Goal: Task Accomplishment & Management: Manage account settings

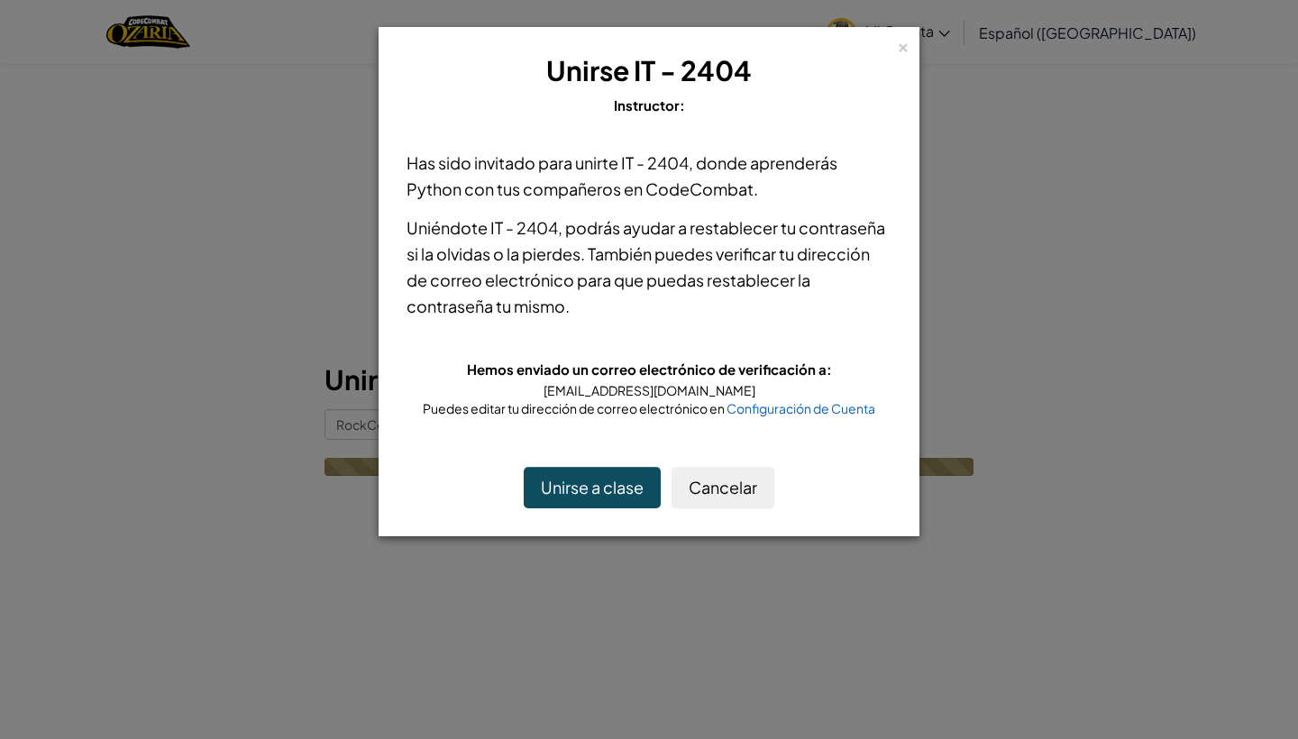
click at [602, 487] on button "Unirse a clase" at bounding box center [592, 487] width 137 height 41
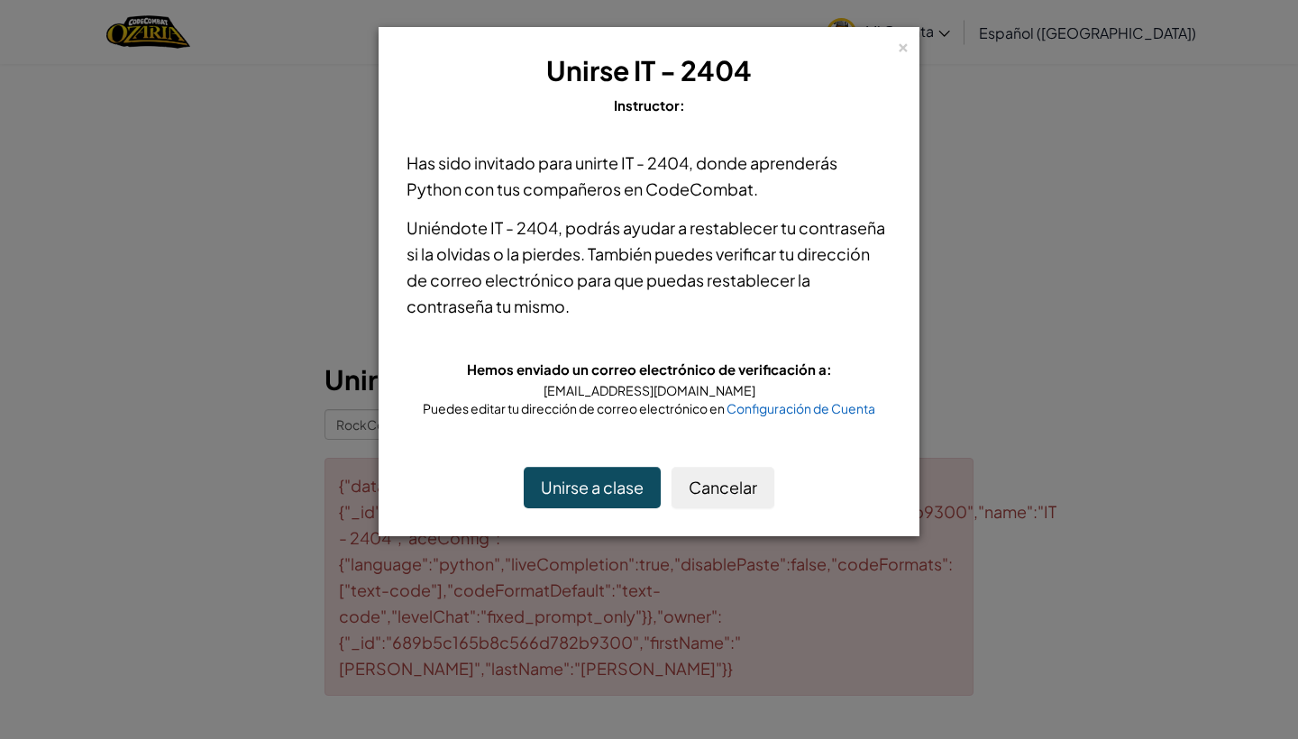
click at [595, 486] on button "Unirse a clase" at bounding box center [592, 487] width 137 height 41
click at [596, 482] on button "Unirse a clase" at bounding box center [592, 487] width 137 height 41
click at [595, 482] on button "Unirse a clase" at bounding box center [592, 487] width 137 height 41
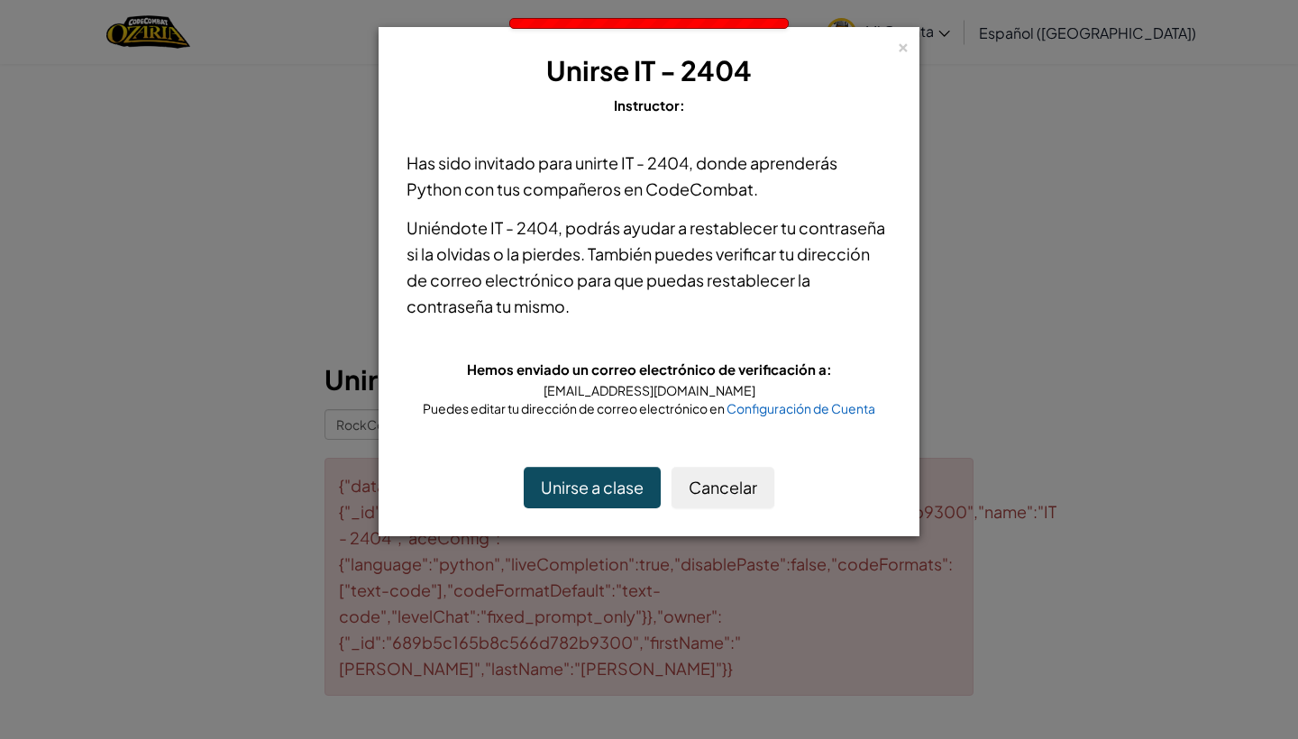
click at [595, 482] on button "Unirse a clase" at bounding box center [592, 487] width 137 height 41
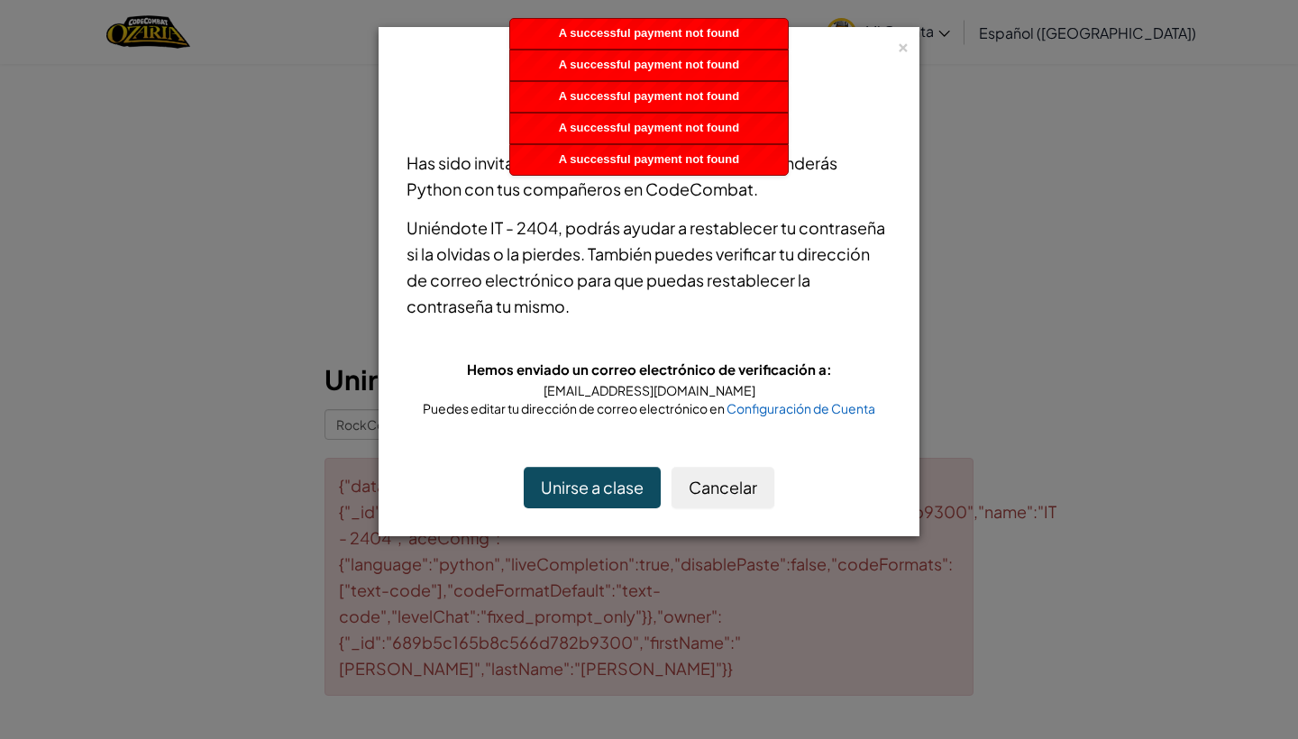
click at [590, 391] on div "[EMAIL_ADDRESS][DOMAIN_NAME]" at bounding box center [649, 390] width 485 height 18
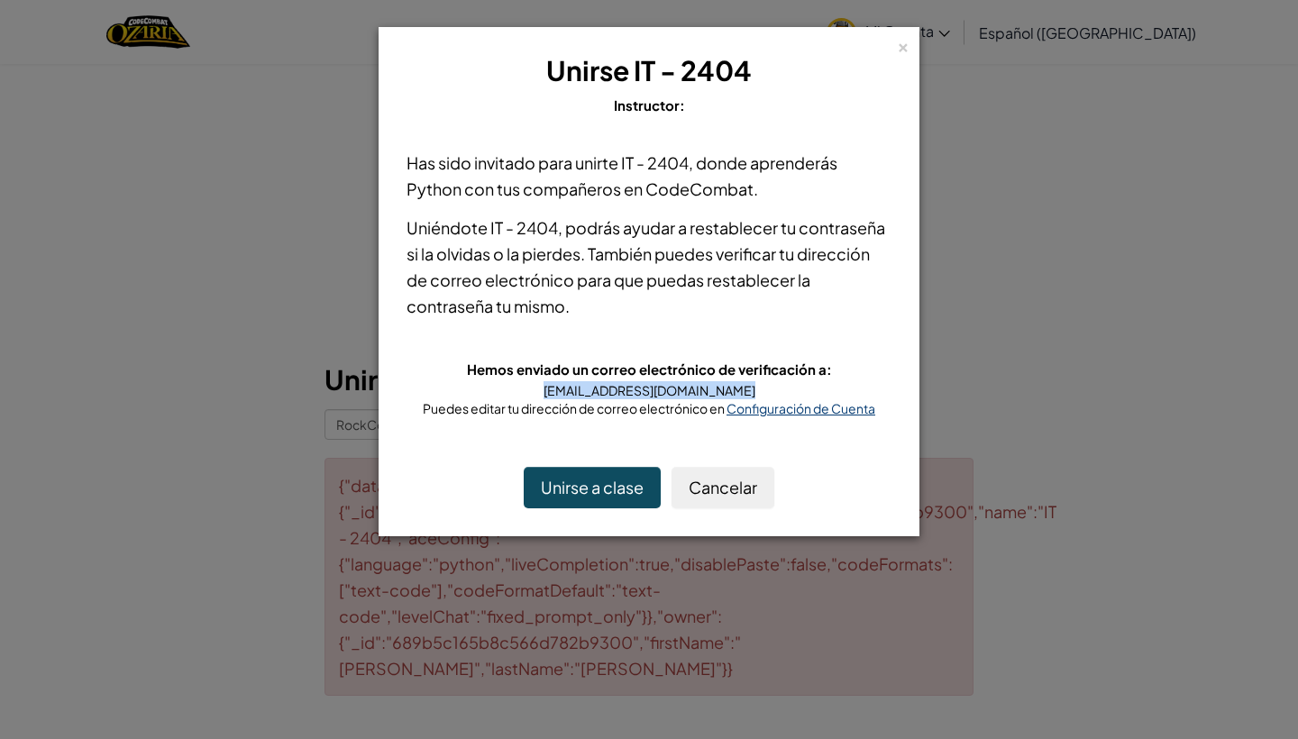
click at [818, 408] on span "Configuración de Cuenta" at bounding box center [801, 408] width 149 height 16
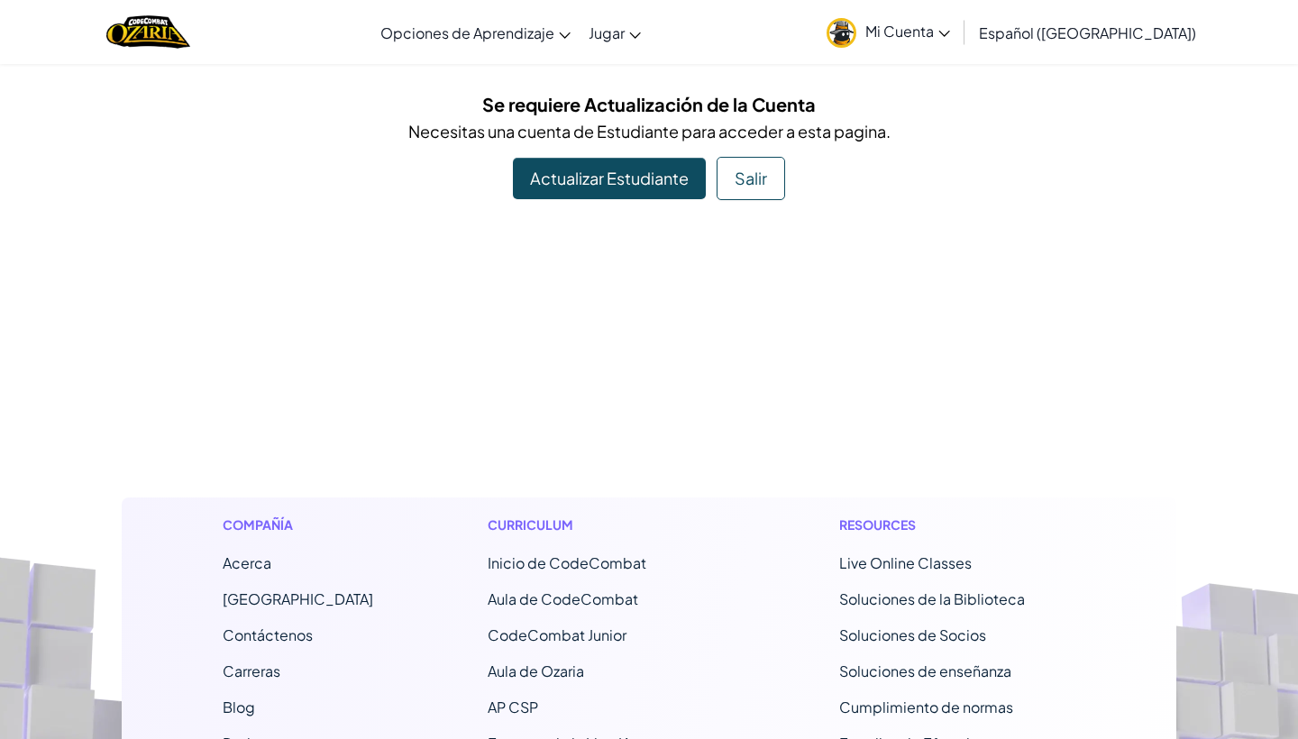
click at [592, 188] on link "Actualizar Estudiante" at bounding box center [609, 178] width 193 height 41
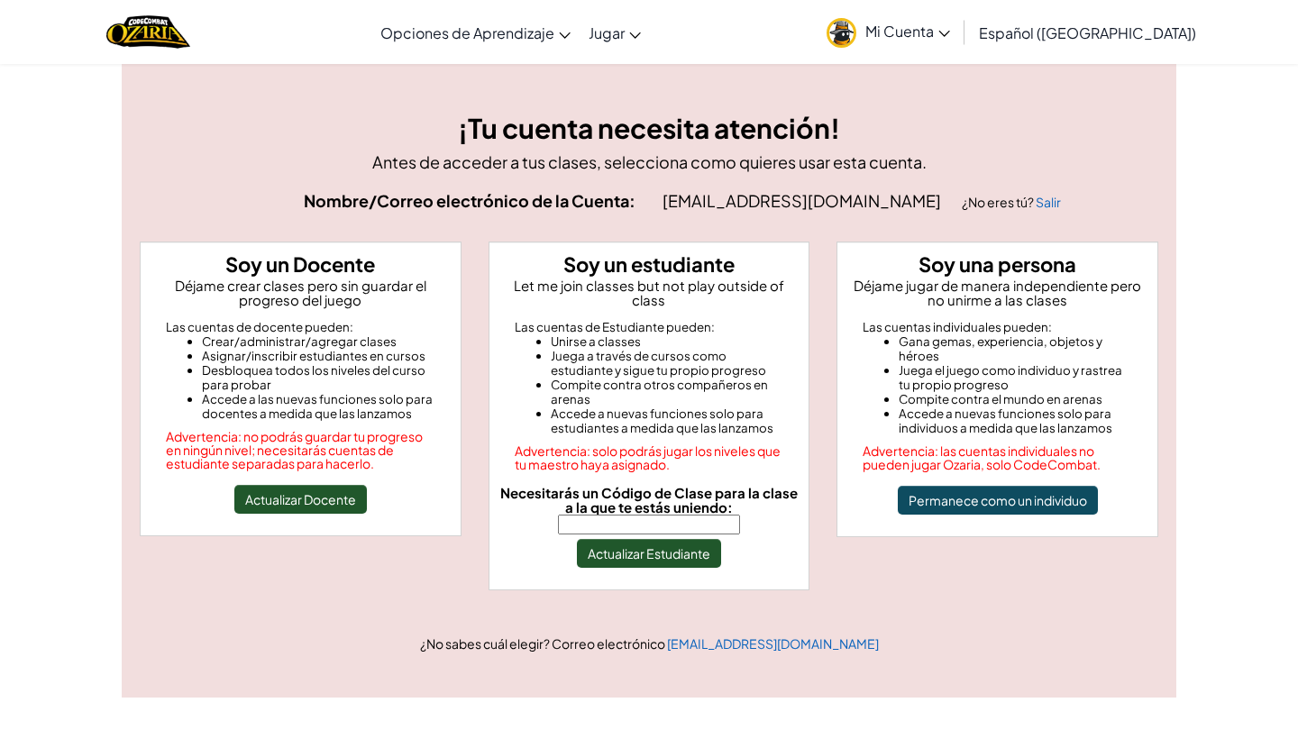
click at [616, 518] on input "Necesitarás un Código de Clase para la clase a la que te estás uniendo:" at bounding box center [649, 525] width 182 height 20
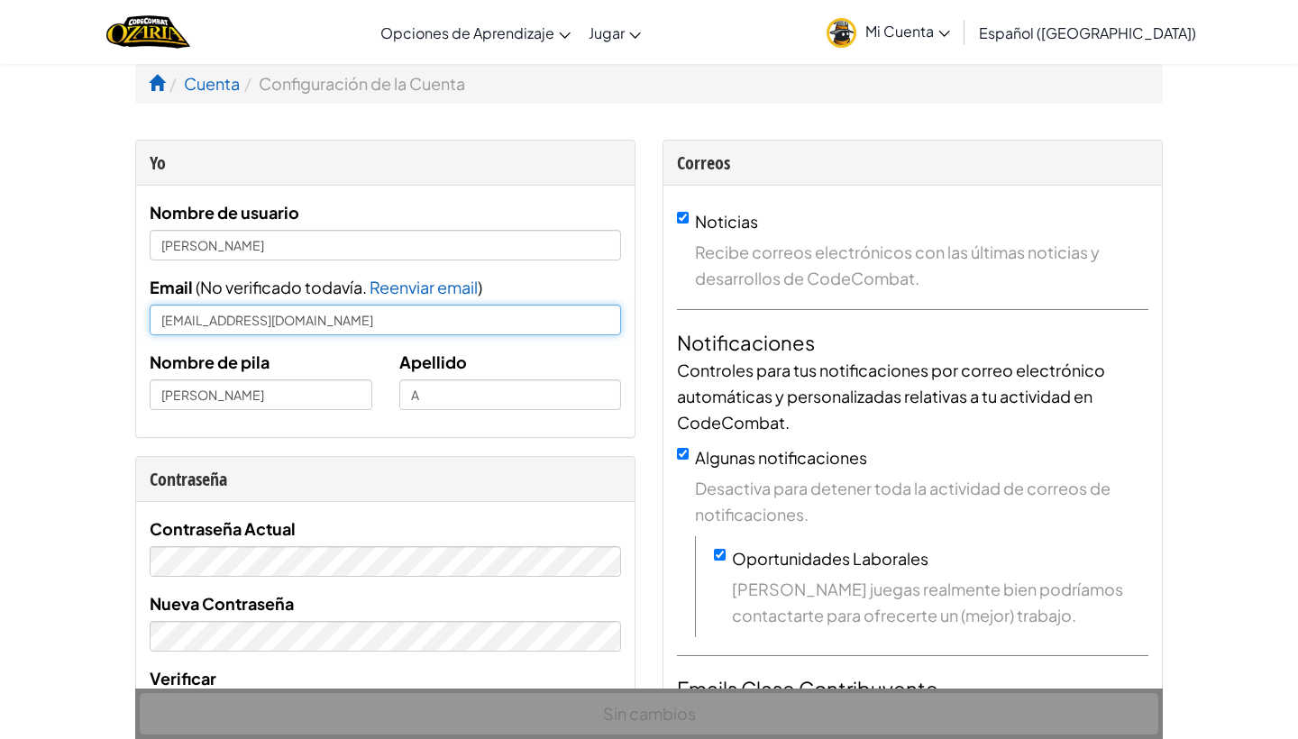
click at [177, 325] on input "[EMAIL_ADDRESS][DOMAIN_NAME]" at bounding box center [386, 320] width 472 height 31
type input "al07160900@tecmilenio.com"
click at [215, 435] on div "Nombre de usuario Fernanda lealA Email ( No verificado todavía. Reenviar email …" at bounding box center [385, 312] width 499 height 252
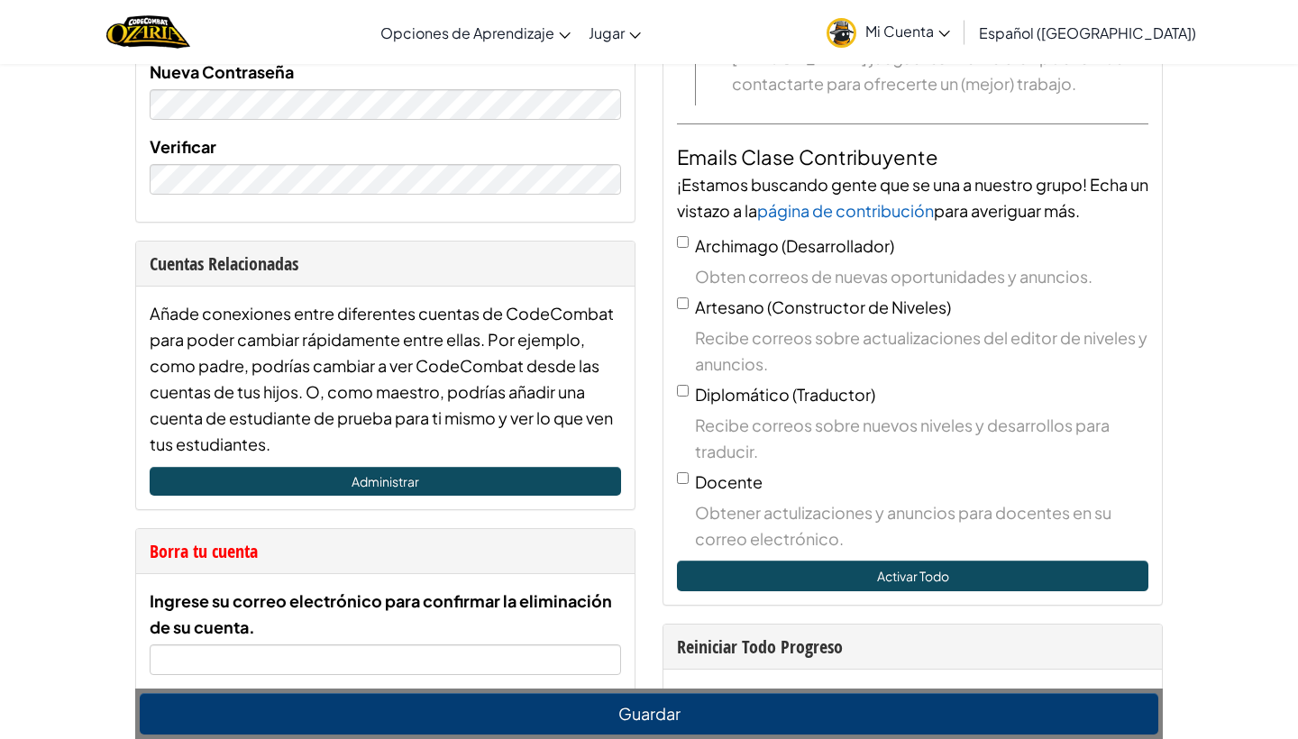
scroll to position [595, 0]
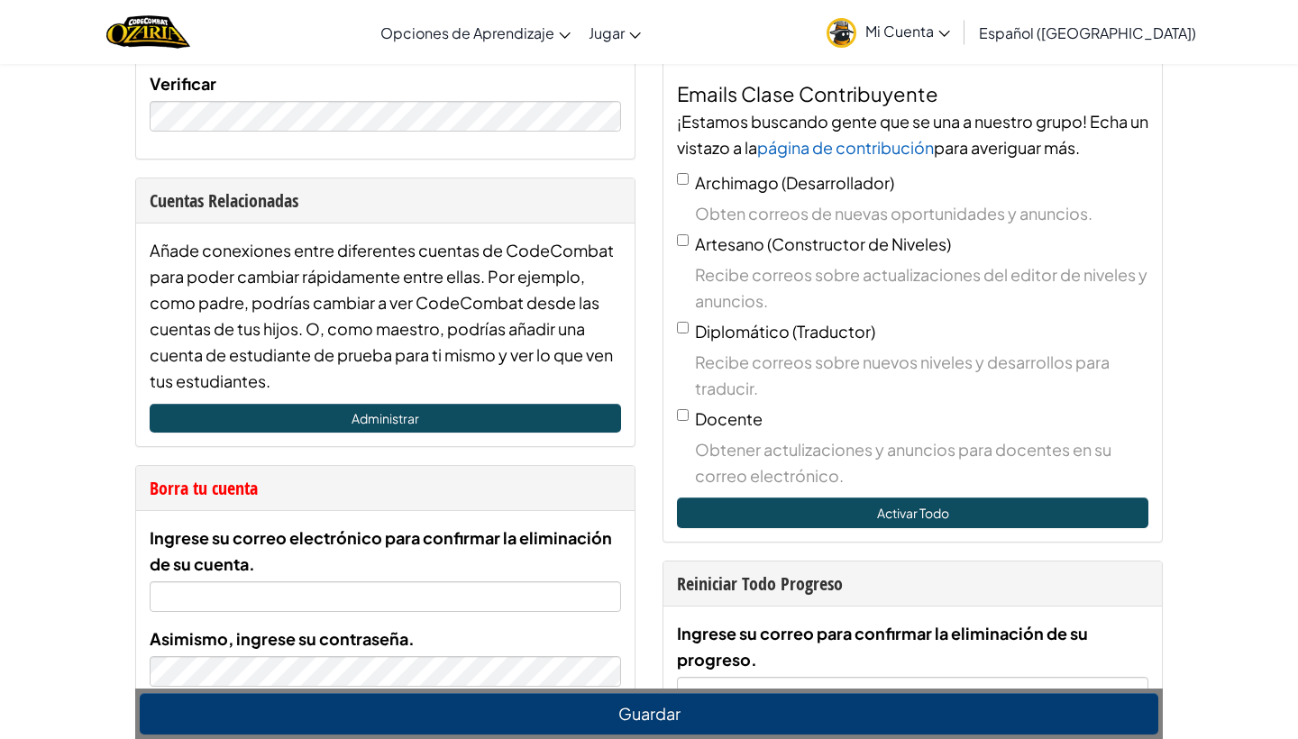
click at [354, 715] on button "Guardar" at bounding box center [649, 713] width 1019 height 41
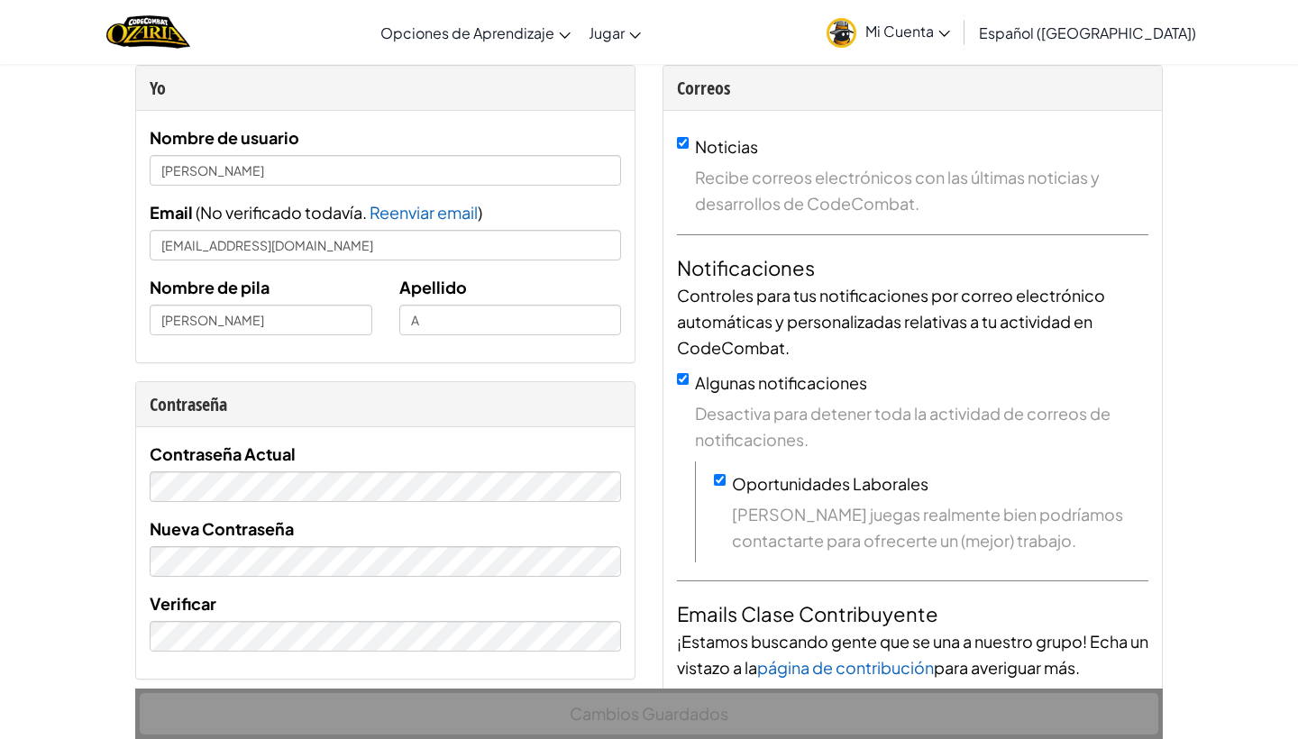
scroll to position [32, 0]
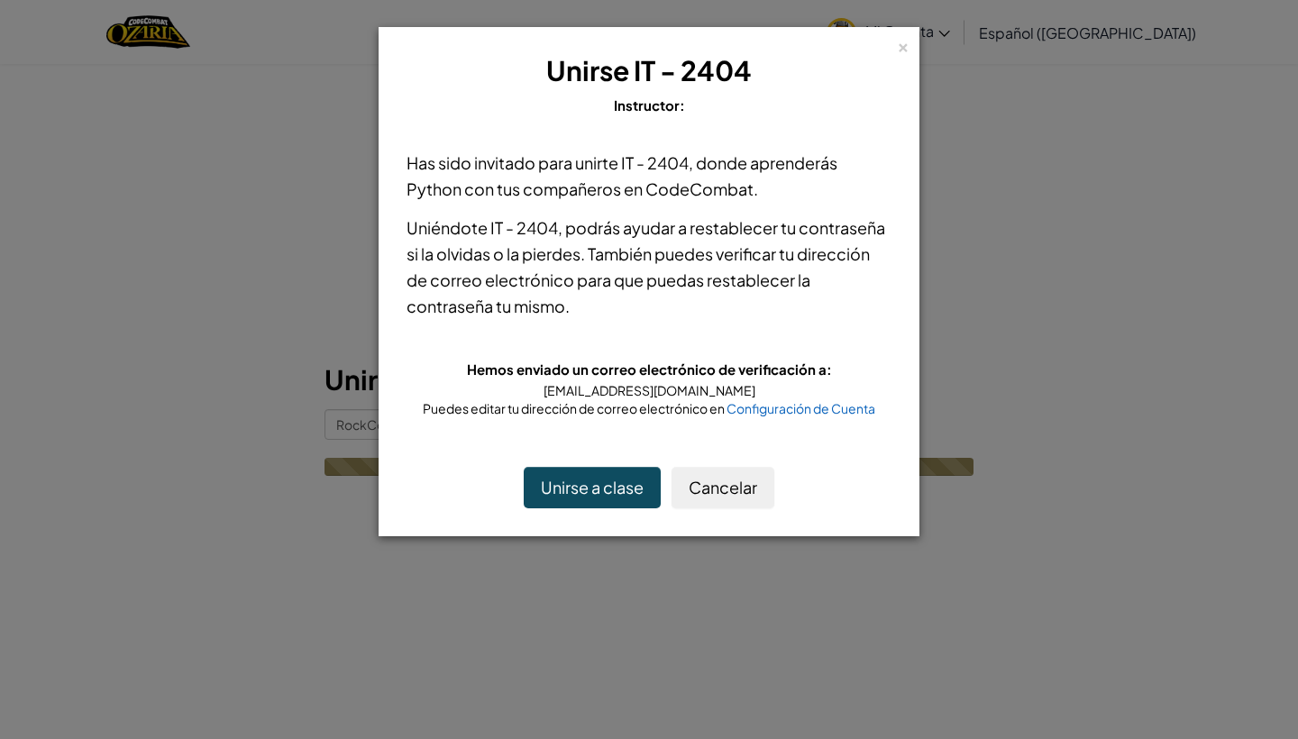
click at [574, 486] on button "Unirse a clase" at bounding box center [592, 487] width 137 height 41
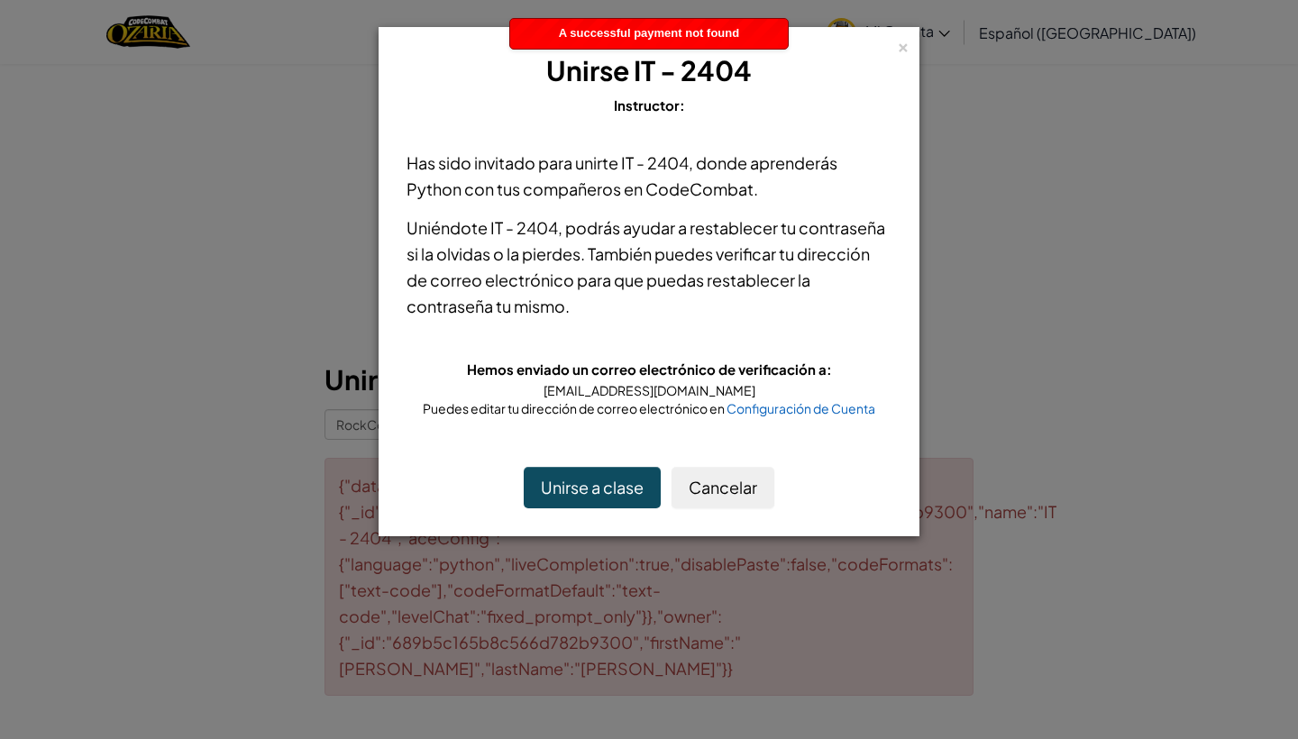
click at [574, 486] on button "Unirse a clase" at bounding box center [592, 487] width 137 height 41
drag, startPoint x: 564, startPoint y: 391, endPoint x: 684, endPoint y: 389, distance: 120.0
click at [684, 389] on div "[EMAIL_ADDRESS][DOMAIN_NAME]" at bounding box center [649, 390] width 485 height 18
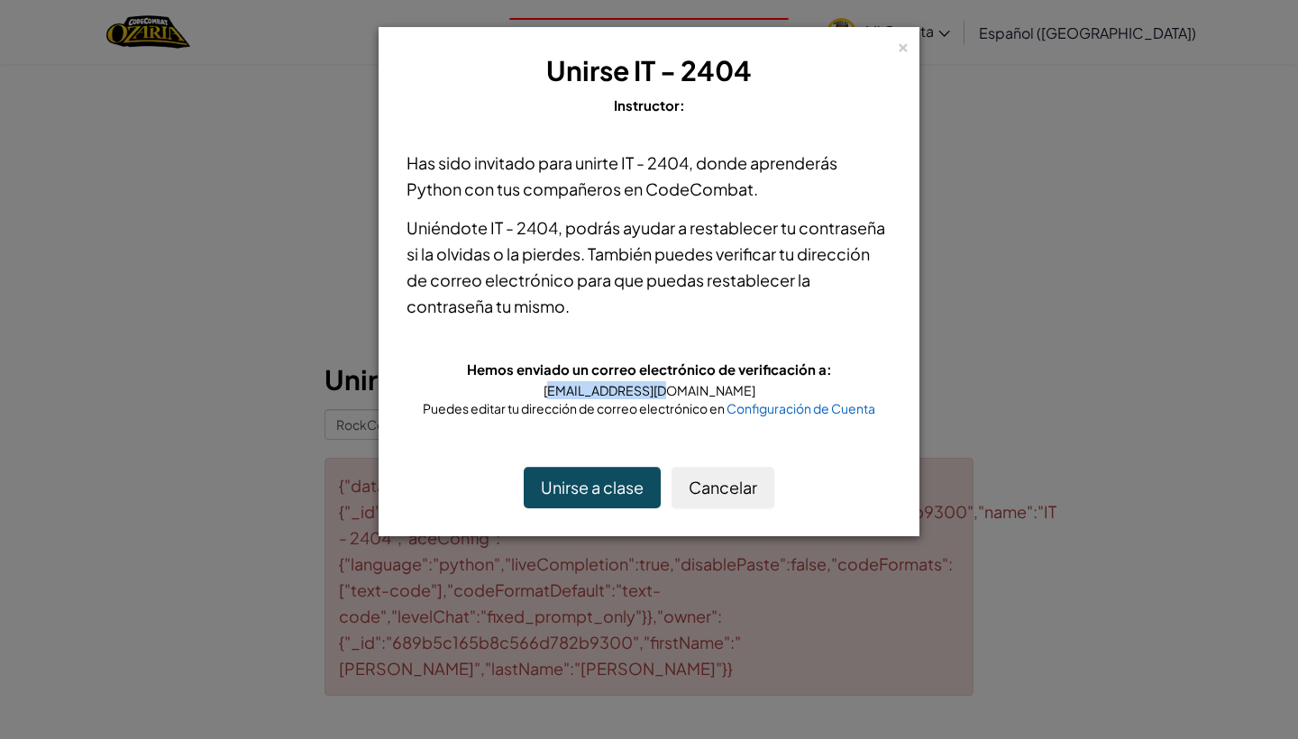
click at [684, 389] on div "[EMAIL_ADDRESS][DOMAIN_NAME]" at bounding box center [649, 390] width 485 height 18
drag, startPoint x: 570, startPoint y: 394, endPoint x: 540, endPoint y: 394, distance: 29.8
click at [539, 394] on div "[EMAIL_ADDRESS][DOMAIN_NAME]" at bounding box center [649, 390] width 485 height 18
click at [543, 396] on div "[EMAIL_ADDRESS][DOMAIN_NAME]" at bounding box center [649, 390] width 485 height 18
click at [463, 489] on div "Unirse a clase Cancelar" at bounding box center [649, 487] width 485 height 41
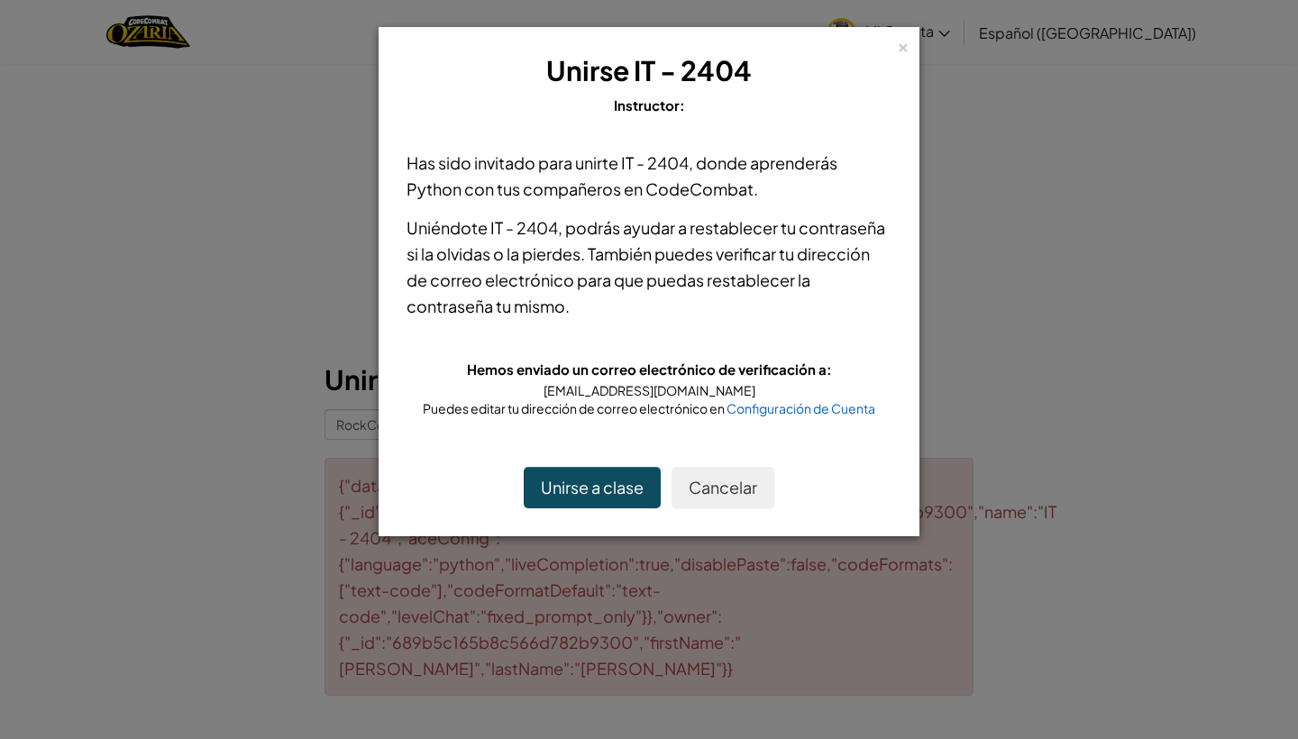
click at [708, 491] on button "Cancelar" at bounding box center [723, 487] width 103 height 41
